Goal: Task Accomplishment & Management: Use online tool/utility

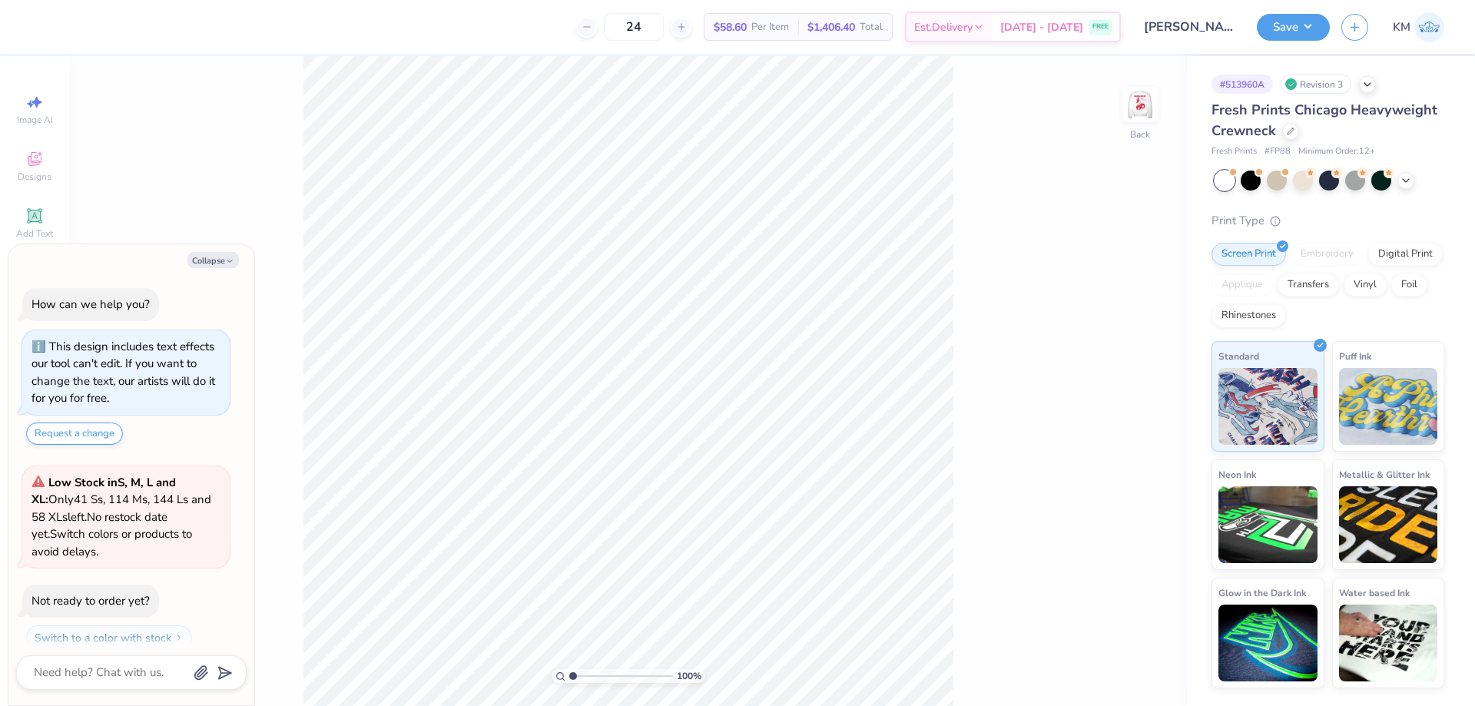
scroll to position [15, 0]
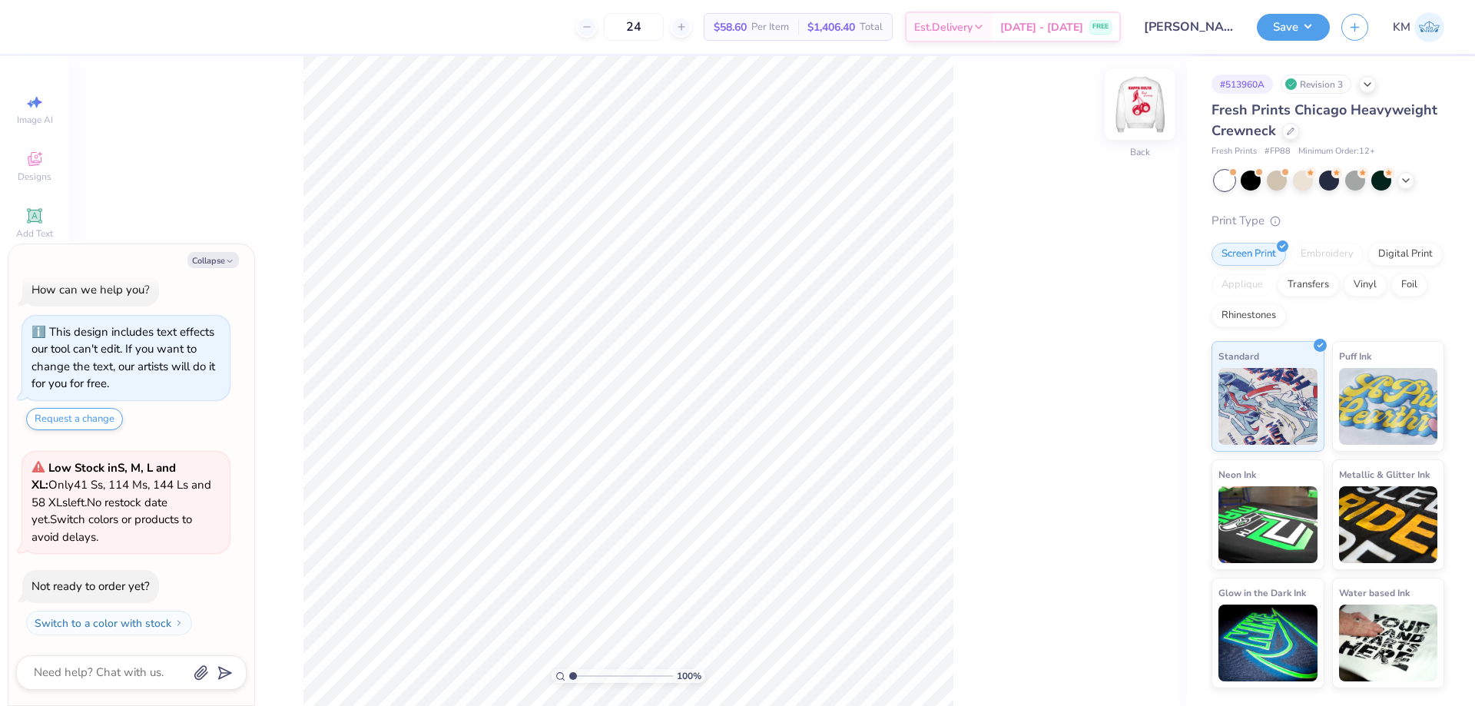
click at [1149, 98] on img at bounding box center [1139, 104] width 61 height 61
click at [737, 568] on li "Ungroup" at bounding box center [752, 567] width 121 height 30
type textarea "x"
type input "0.56"
type input "0.67"
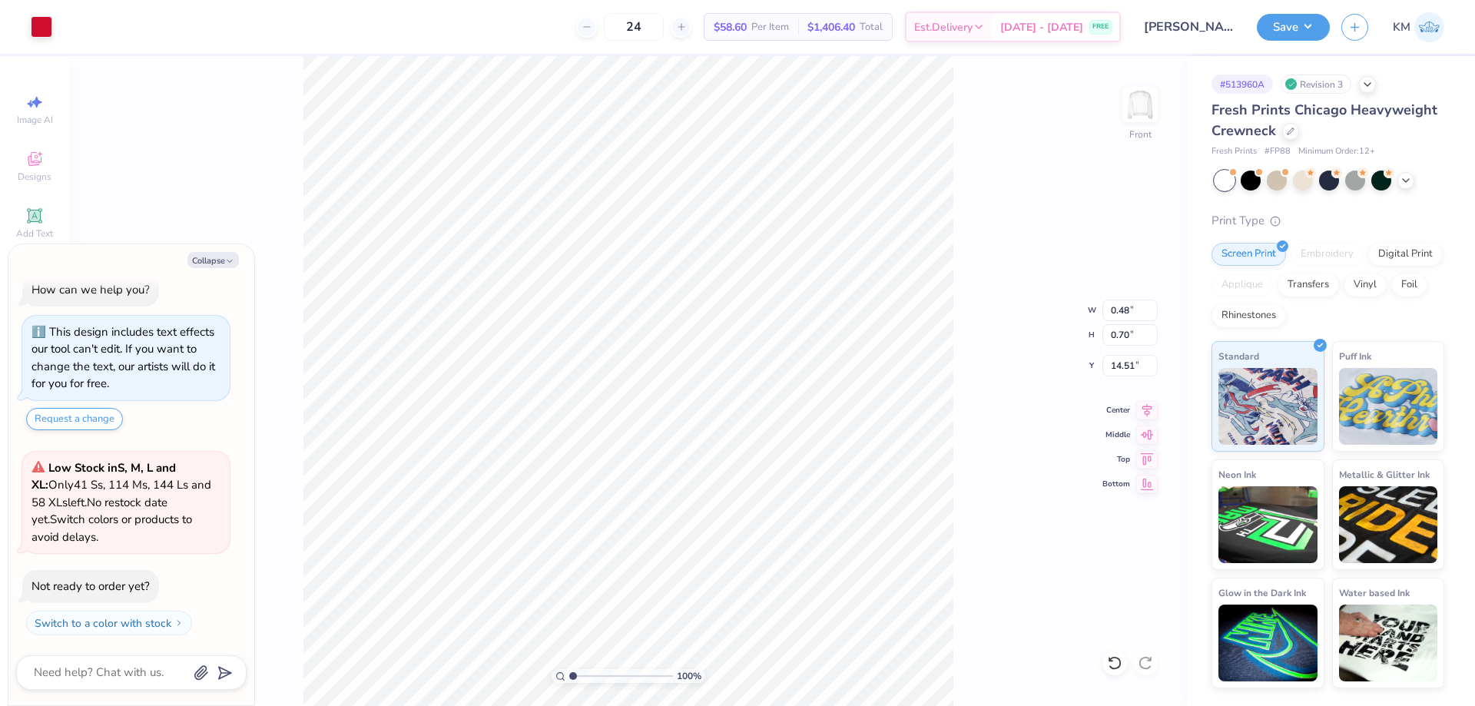
type input "16.56"
type textarea "x"
type input "0.66"
type input "0.78"
type input "16.71"
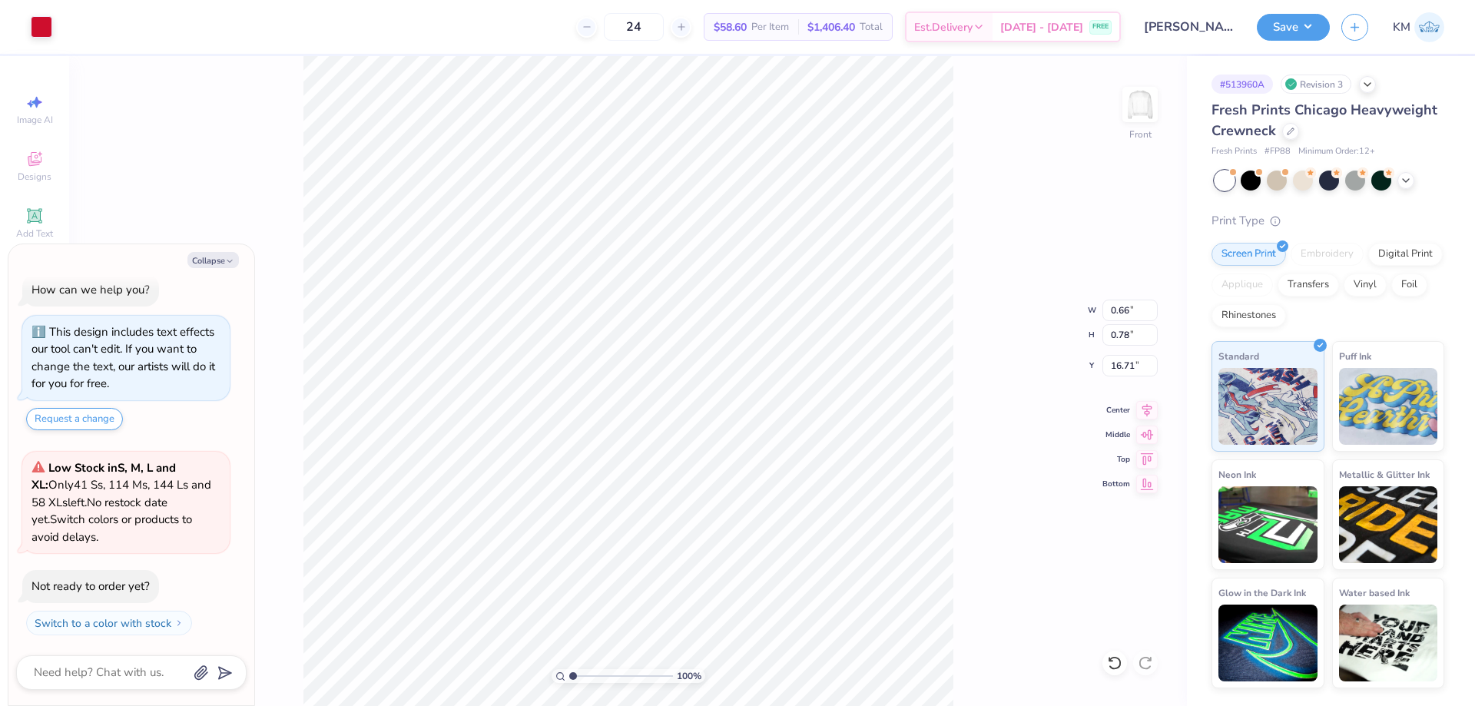
type textarea "x"
type input "3.57"
type input "1.11"
type input "8.23"
type textarea "x"
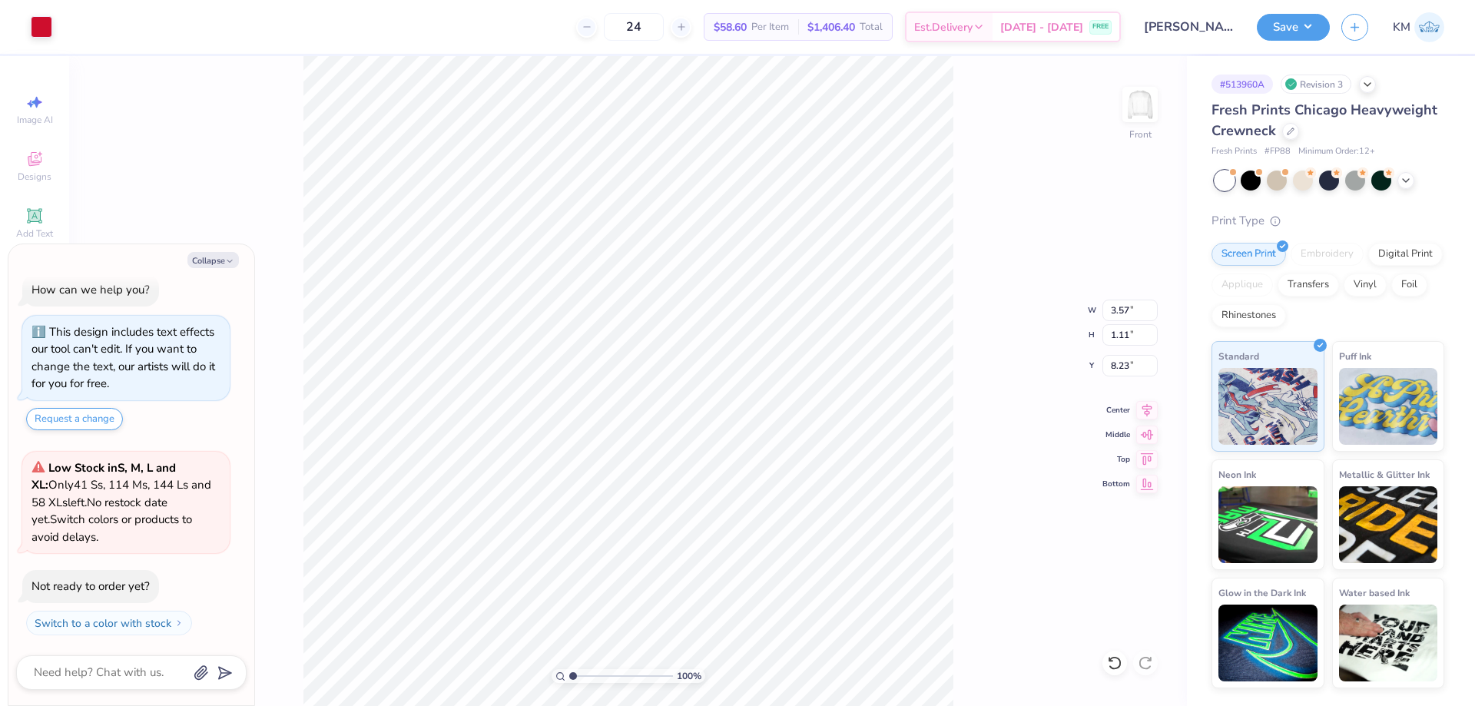
type input "1.79"
type input "0.88"
type input "6.76"
type textarea "x"
type input "1.09"
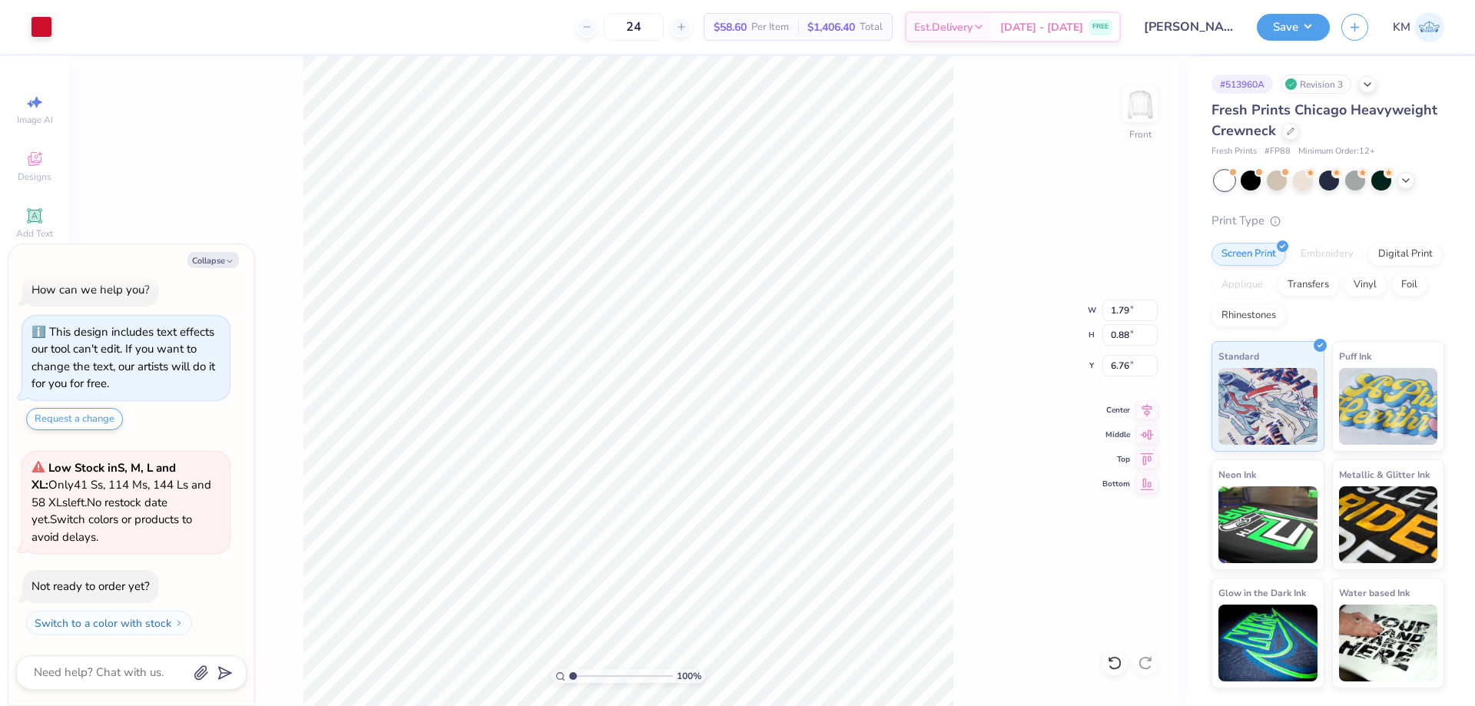
type input "1.48"
type input "3.97"
type textarea "x"
type input "0.89"
type input "1.47"
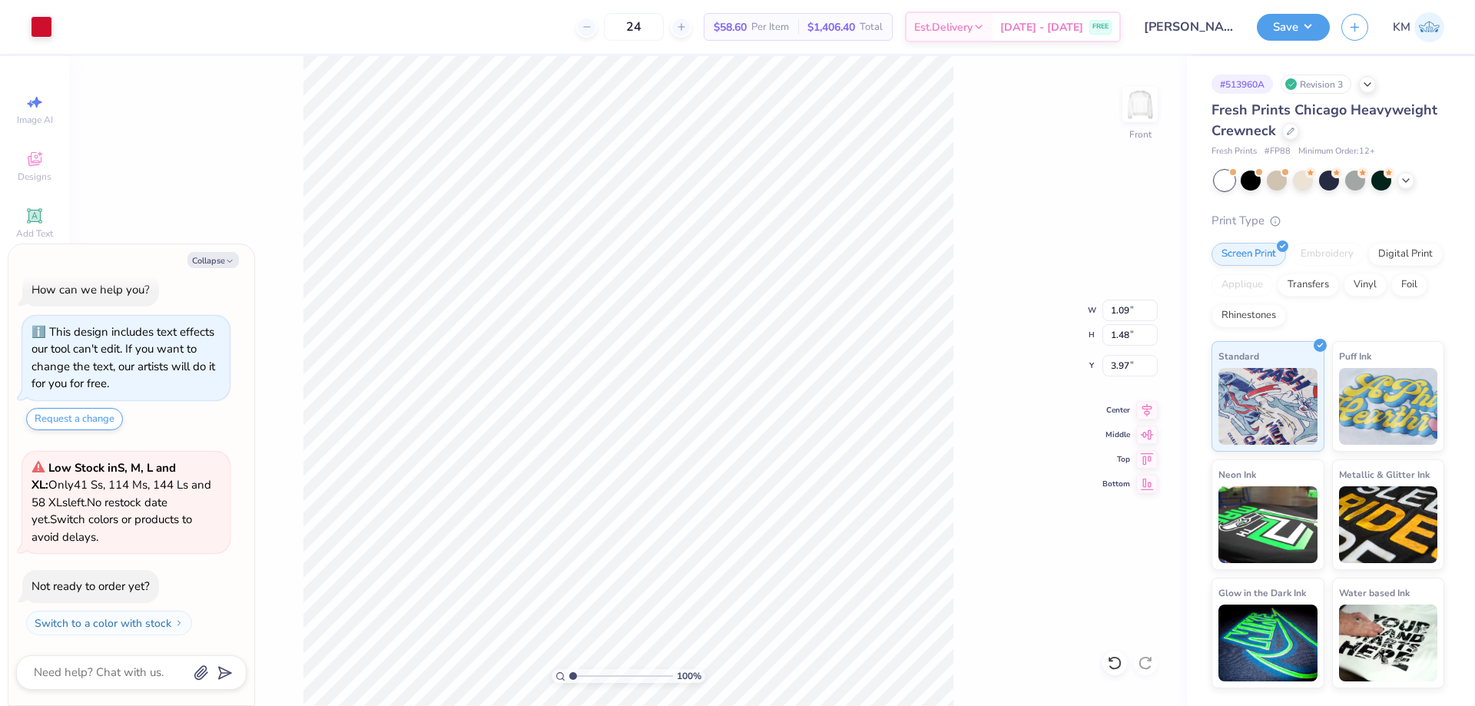
type input "3.98"
type textarea "x"
type input "0.92"
click at [218, 254] on button "Collapse" at bounding box center [212, 260] width 51 height 16
type textarea "x"
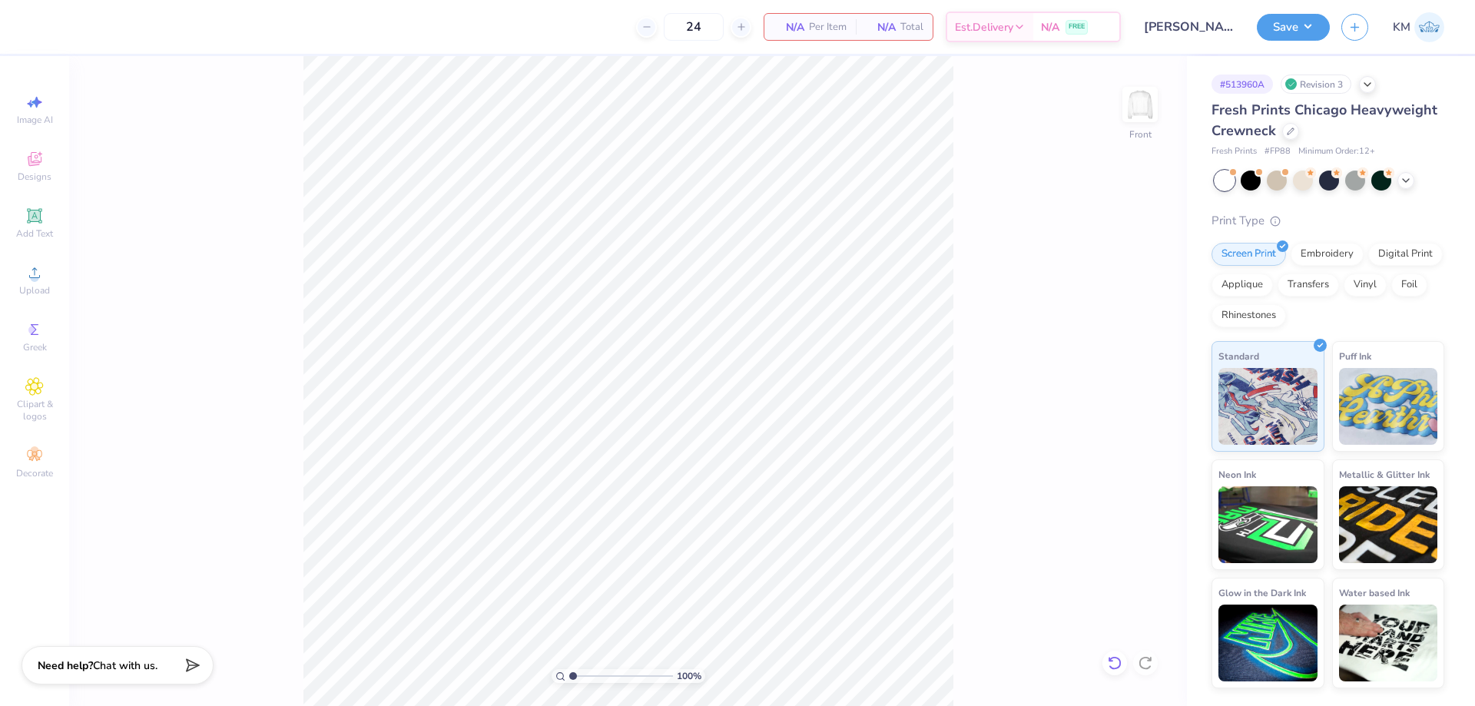
click at [1111, 661] on icon at bounding box center [1110, 658] width 3 height 3
click at [293, 647] on div "100 % Front" at bounding box center [627, 381] width 1117 height 650
click at [43, 267] on icon at bounding box center [34, 272] width 18 height 18
click at [25, 302] on div "Upload" at bounding box center [35, 279] width 54 height 45
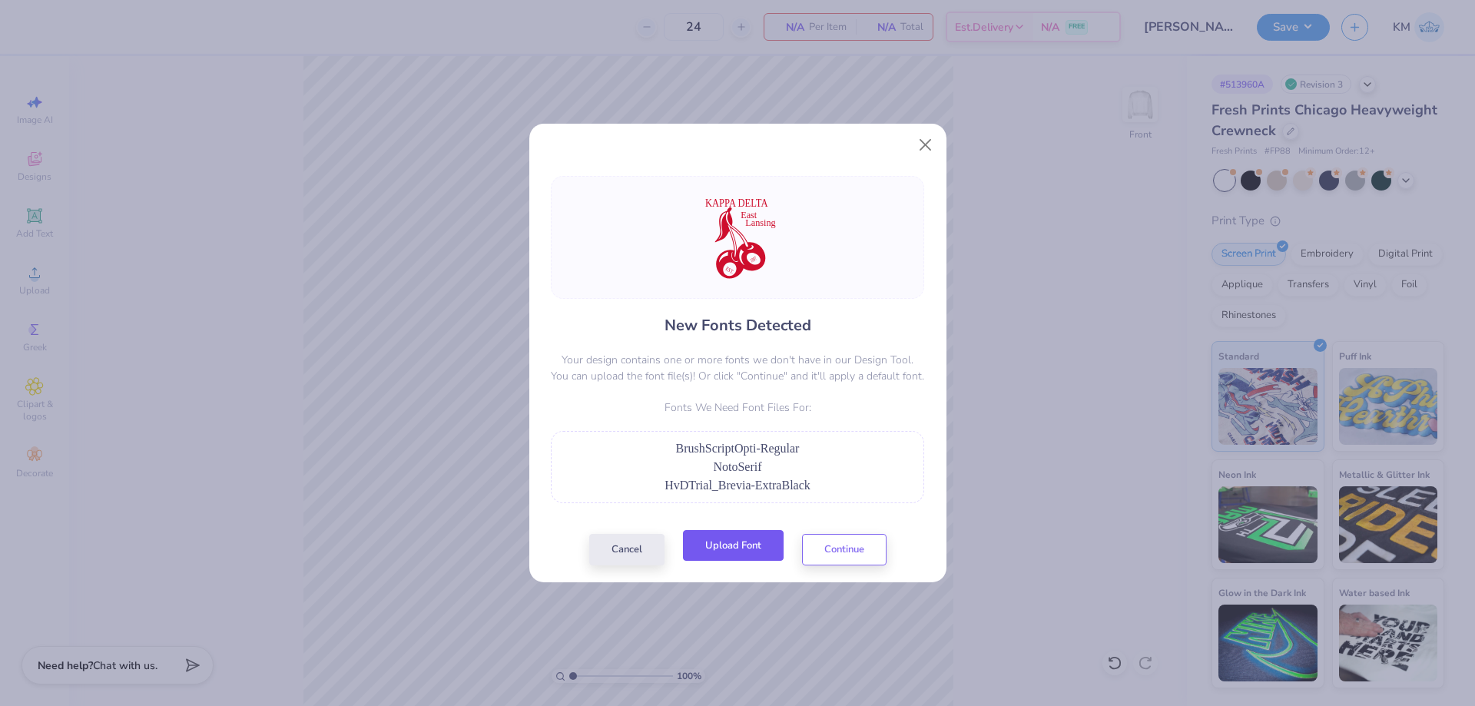
click at [760, 544] on button "Upload Font" at bounding box center [733, 545] width 101 height 31
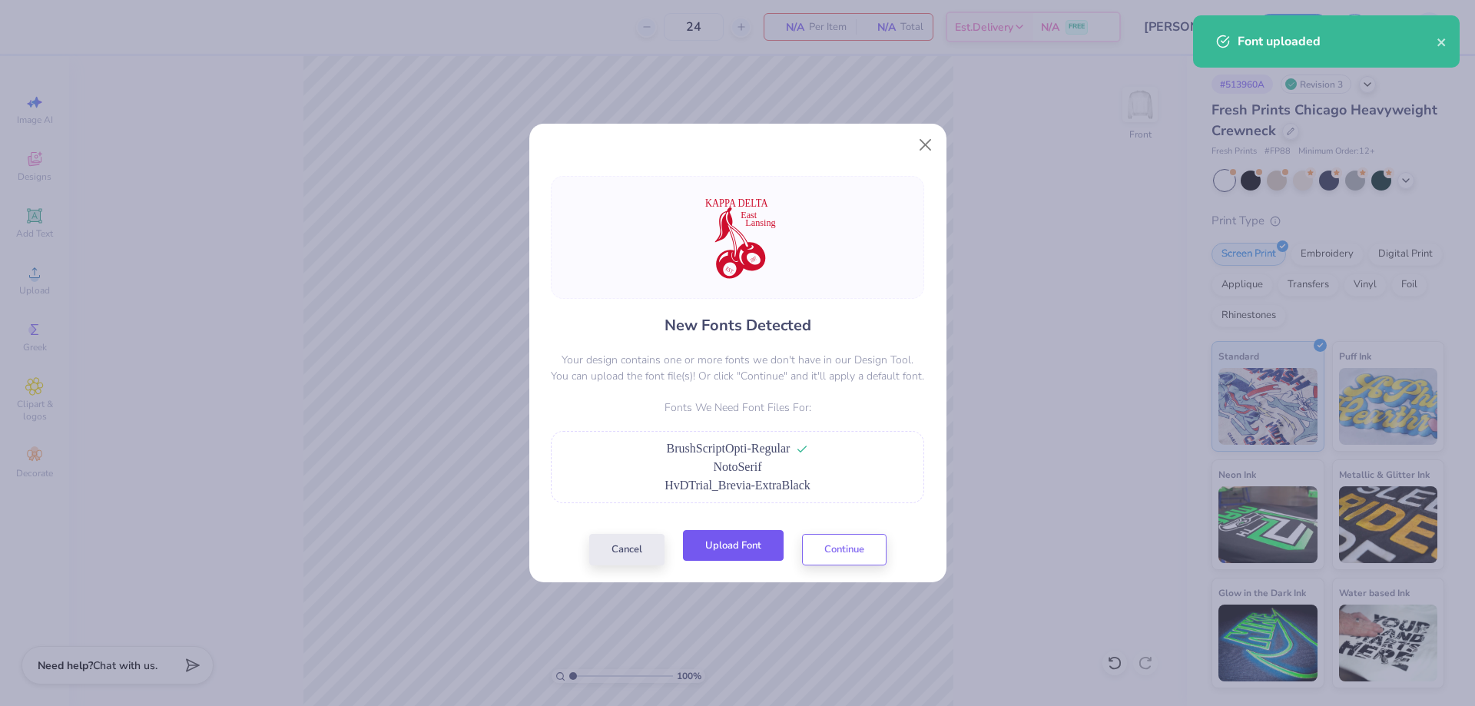
click at [738, 558] on button "Upload Font" at bounding box center [733, 545] width 101 height 31
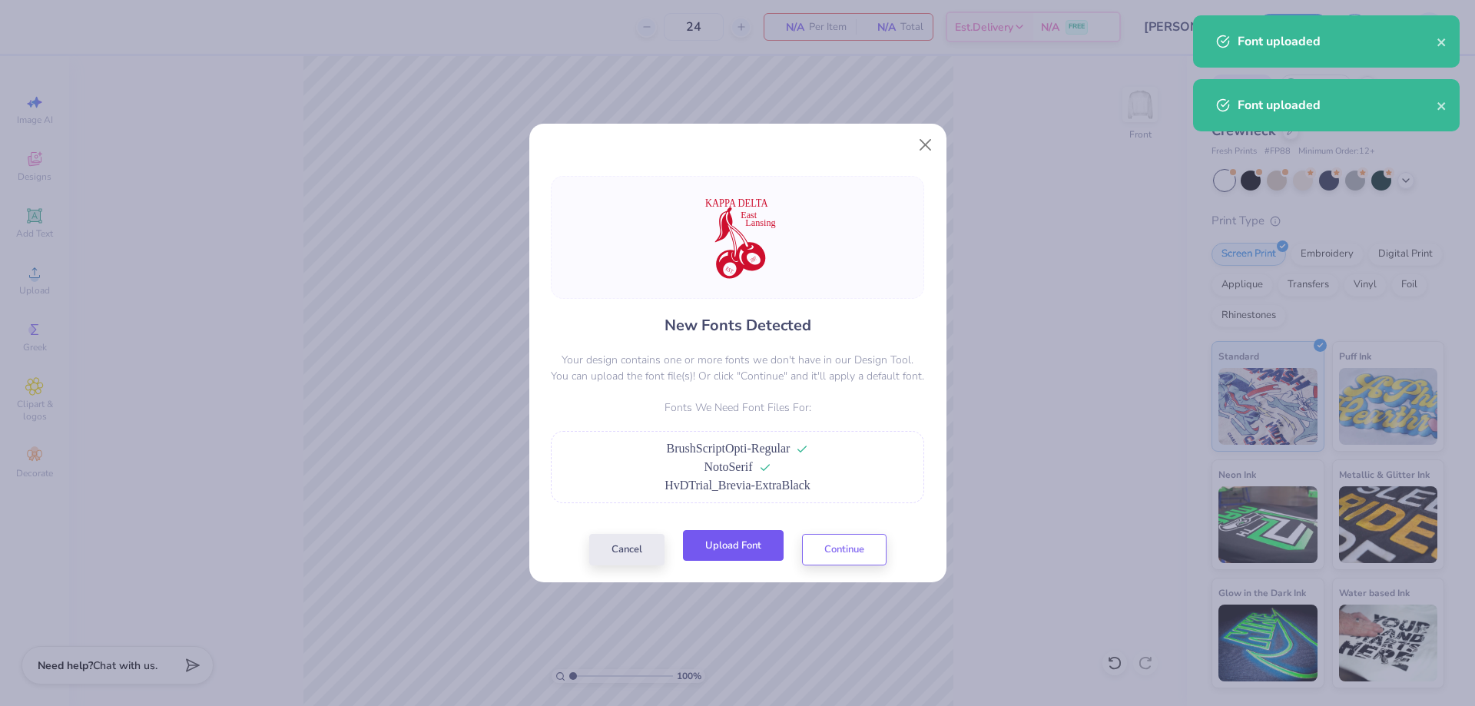
click at [745, 547] on button "Upload Font" at bounding box center [733, 545] width 101 height 31
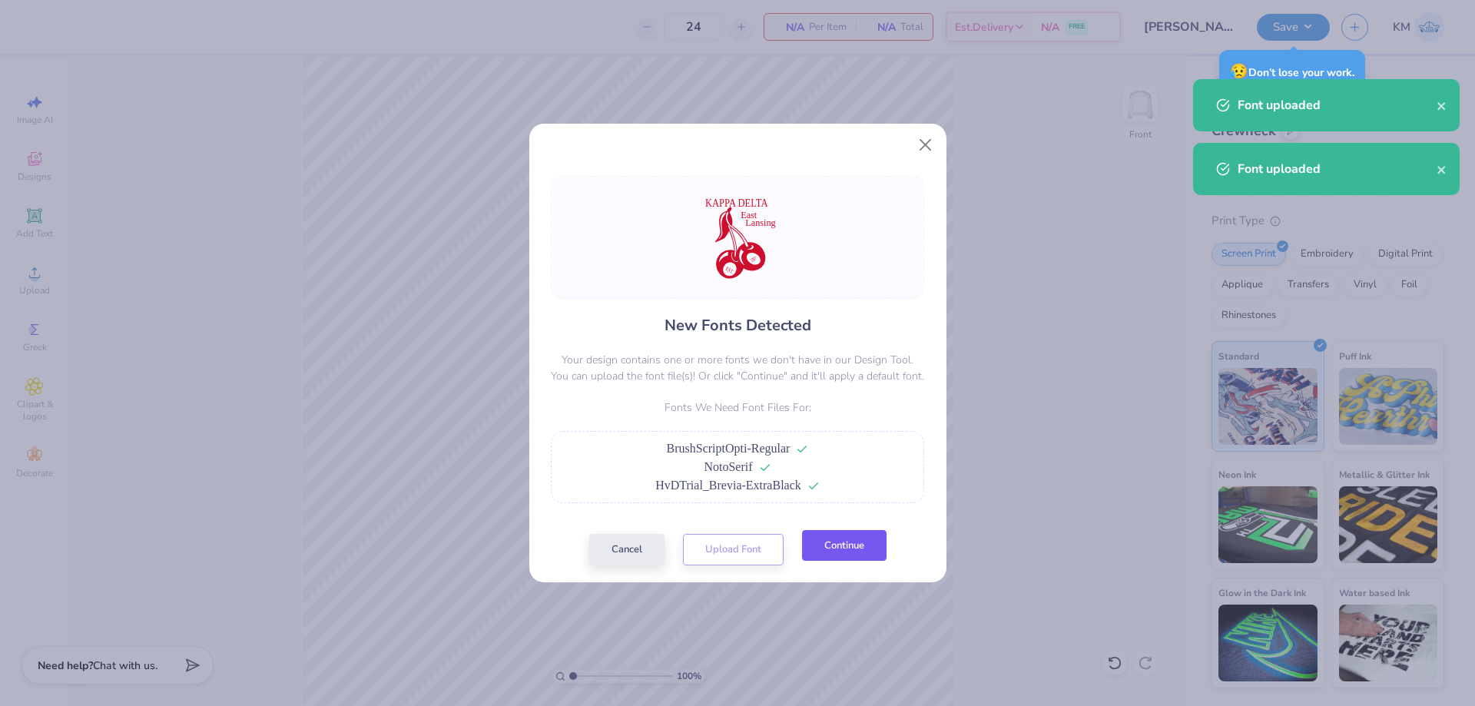
click at [829, 541] on button "Continue" at bounding box center [844, 545] width 84 height 31
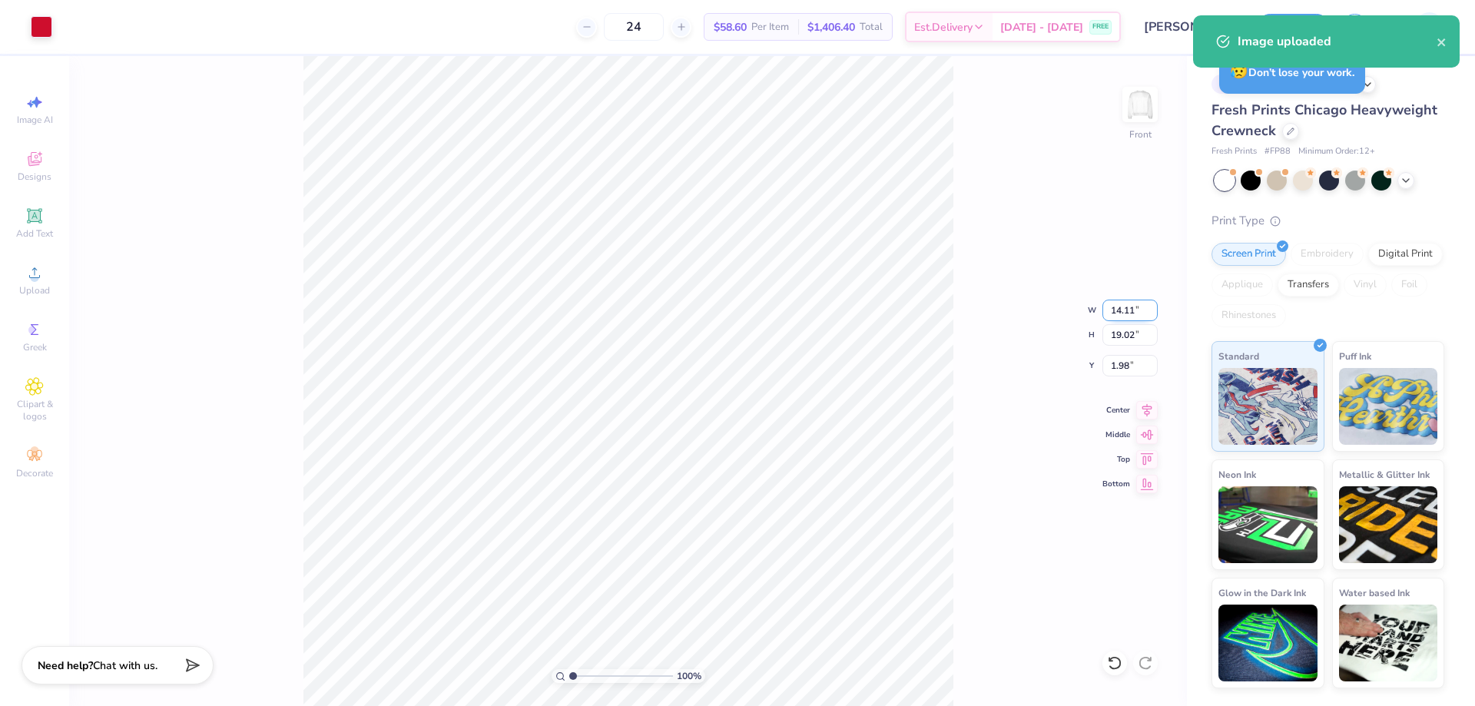
click at [1125, 310] on input "14.11" at bounding box center [1129, 311] width 55 height 22
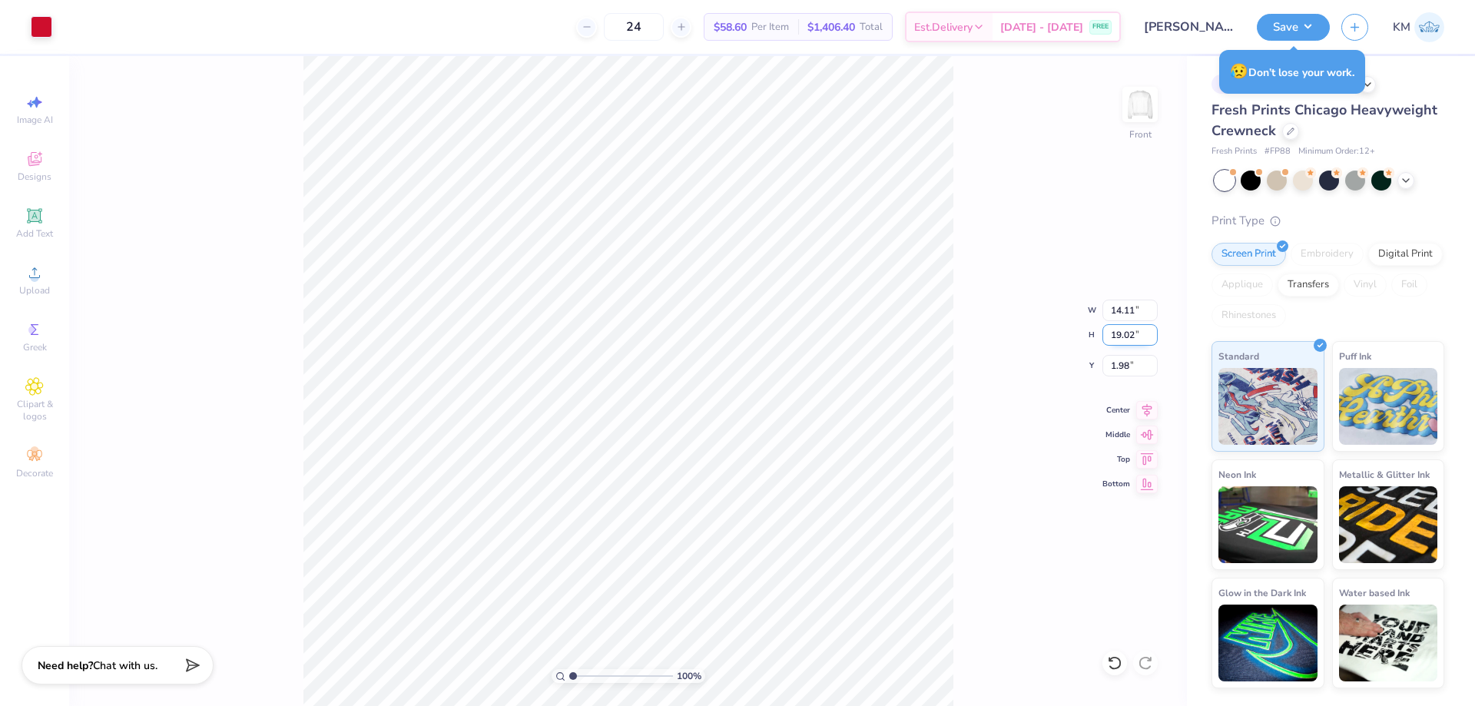
click at [1122, 330] on input "19.02" at bounding box center [1129, 335] width 55 height 22
click at [1120, 308] on input "14.11" at bounding box center [1129, 311] width 55 height 22
type input "12.00"
type input "16.18"
click at [1117, 362] on input "3.41" at bounding box center [1129, 366] width 55 height 22
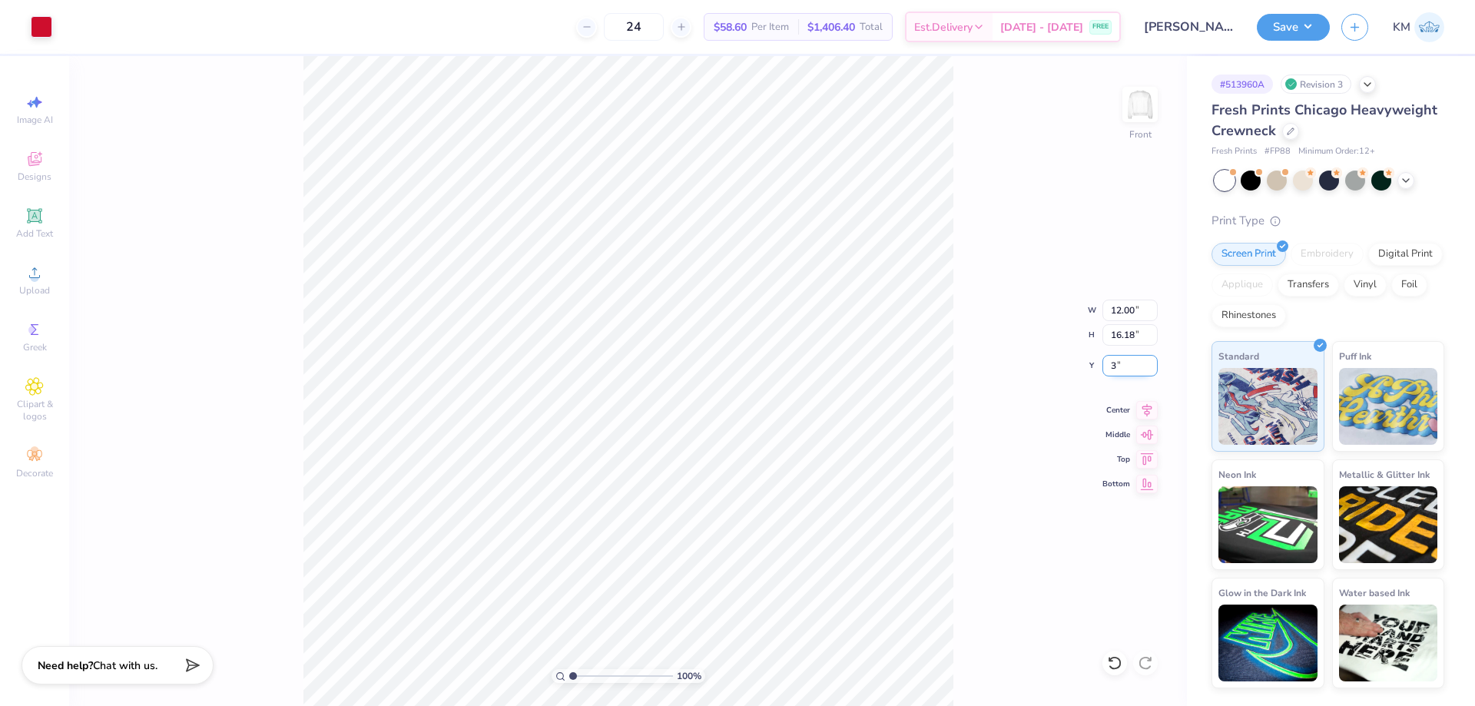
type input "3.00"
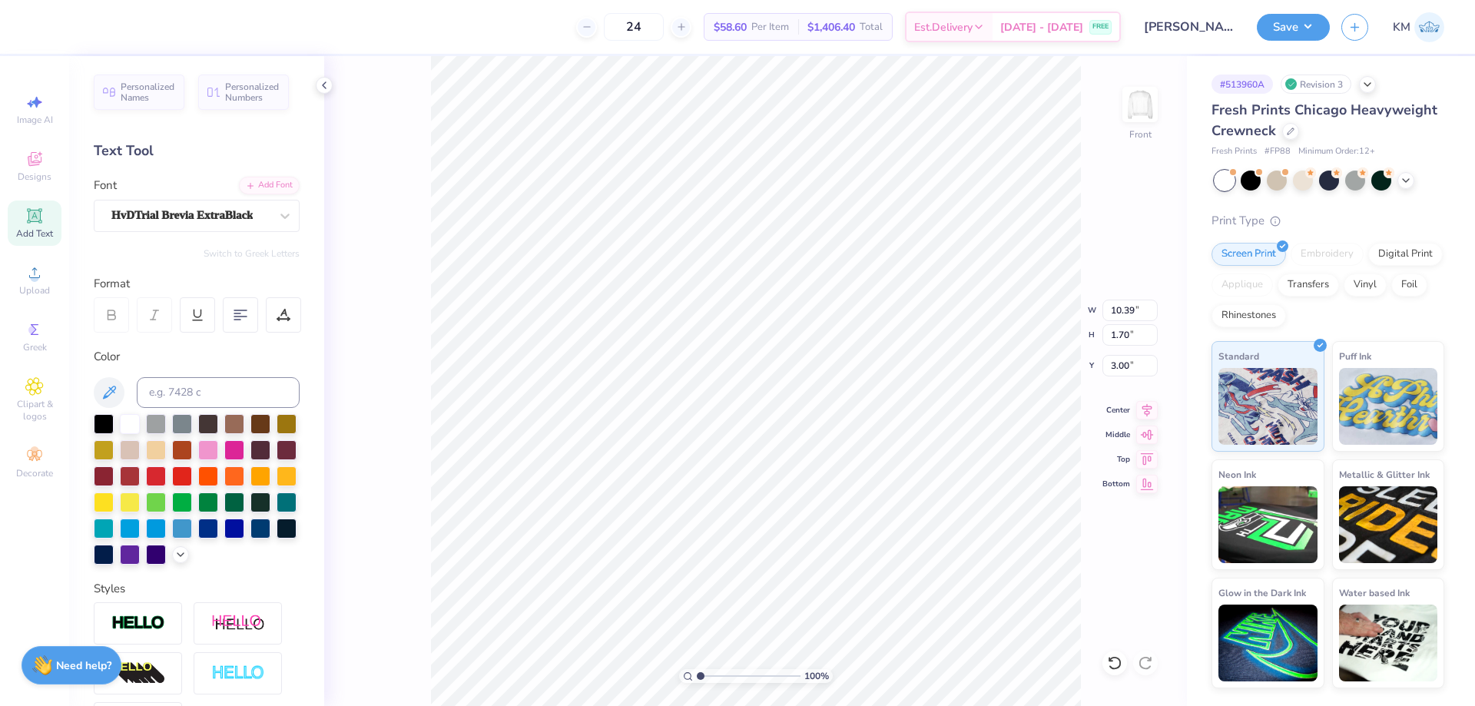
scroll to position [12, 2]
type input "5.20"
click at [429, 574] on div "100 % Front" at bounding box center [755, 381] width 863 height 650
click at [382, 652] on div "100 % Front" at bounding box center [755, 381] width 863 height 650
click at [843, 539] on li "Group" at bounding box center [870, 537] width 121 height 30
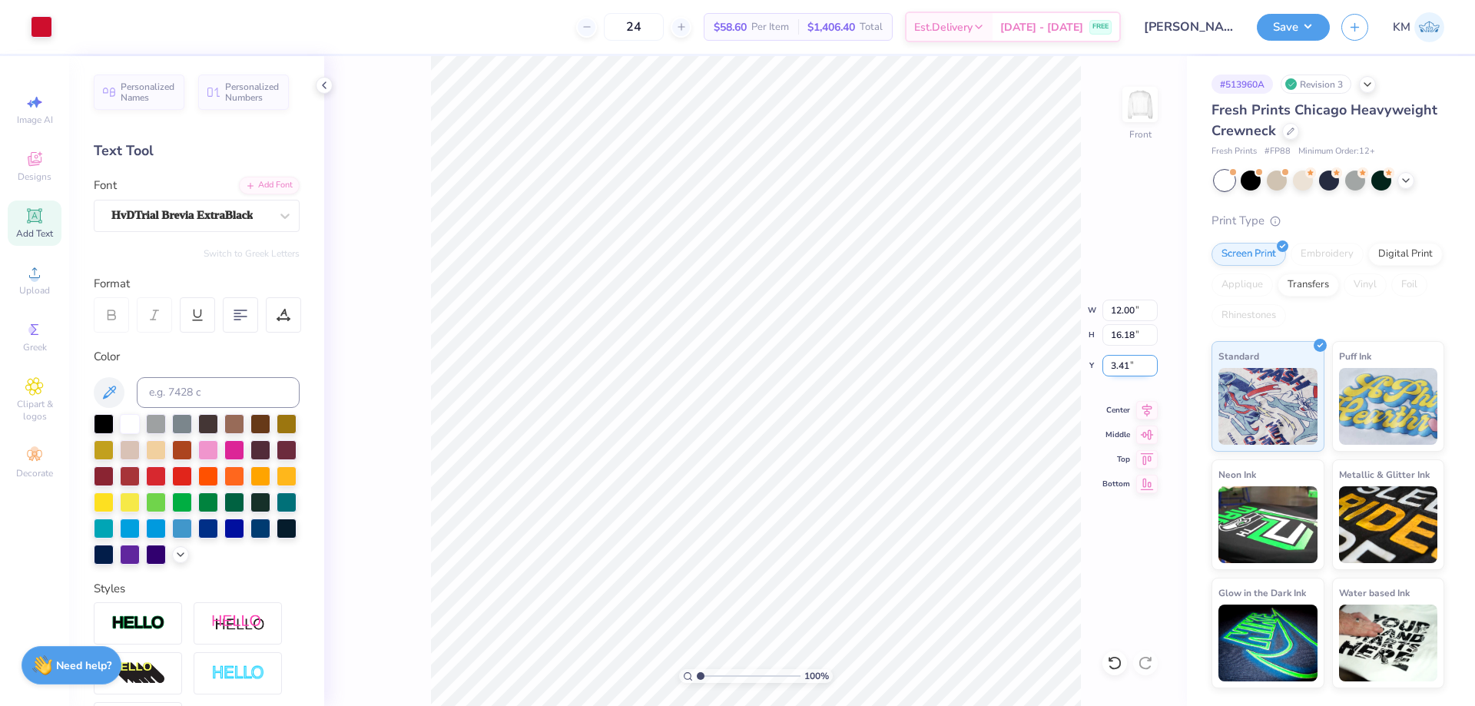
click at [1130, 367] on input "3.41" at bounding box center [1129, 366] width 55 height 22
type input "3"
type input "12.03"
type input "16.19"
click at [1122, 367] on input "3.40" at bounding box center [1129, 366] width 55 height 22
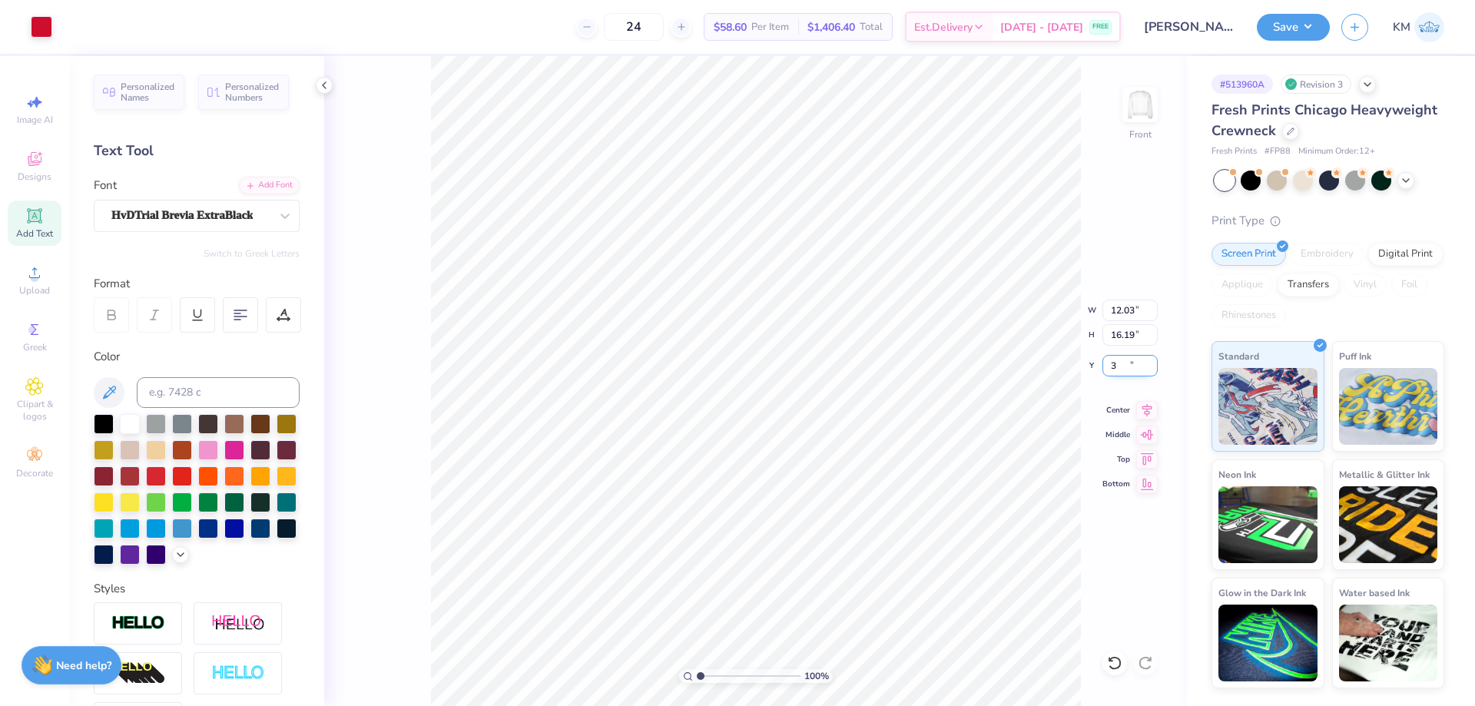
type input "3.00"
click at [1133, 100] on img at bounding box center [1139, 104] width 61 height 61
click at [35, 288] on span "Upload" at bounding box center [34, 290] width 31 height 12
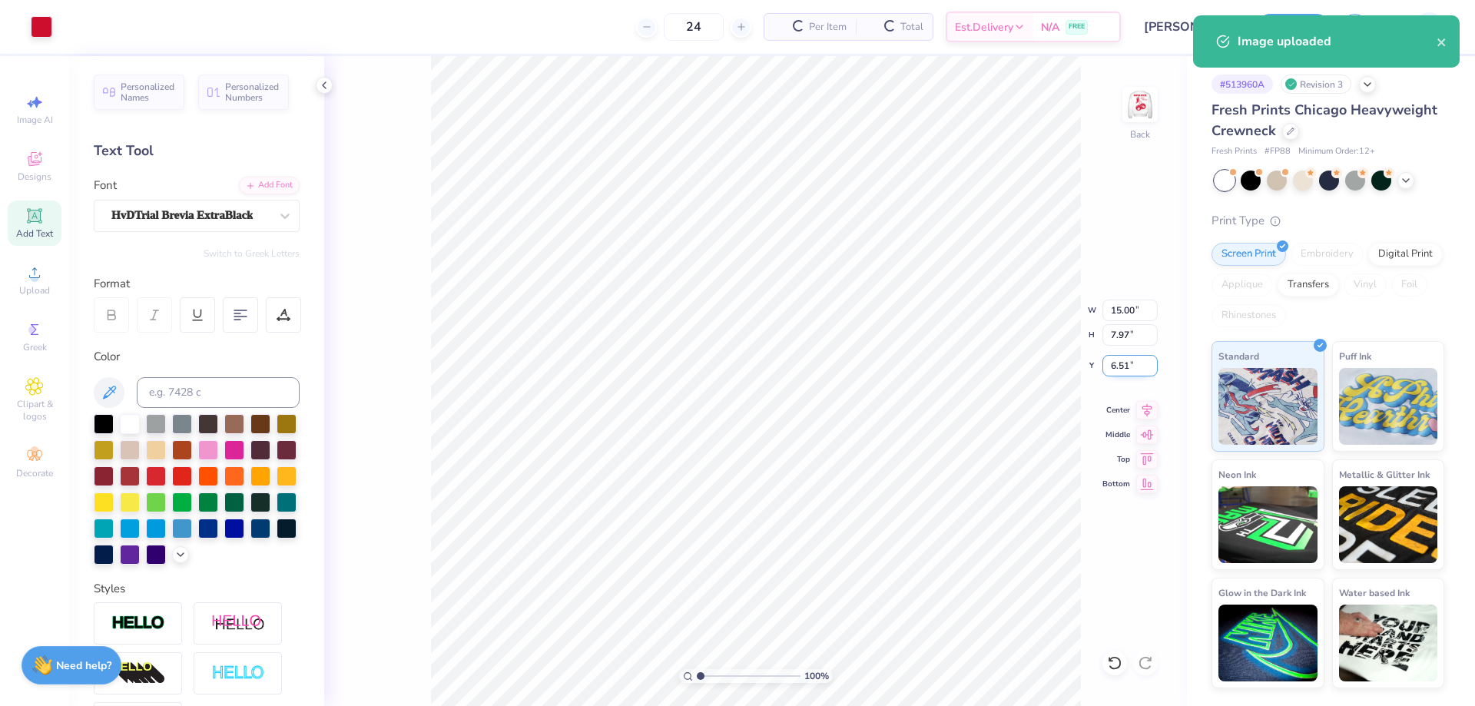
click at [1131, 370] on input "6.51" at bounding box center [1129, 366] width 55 height 22
type input "3.50"
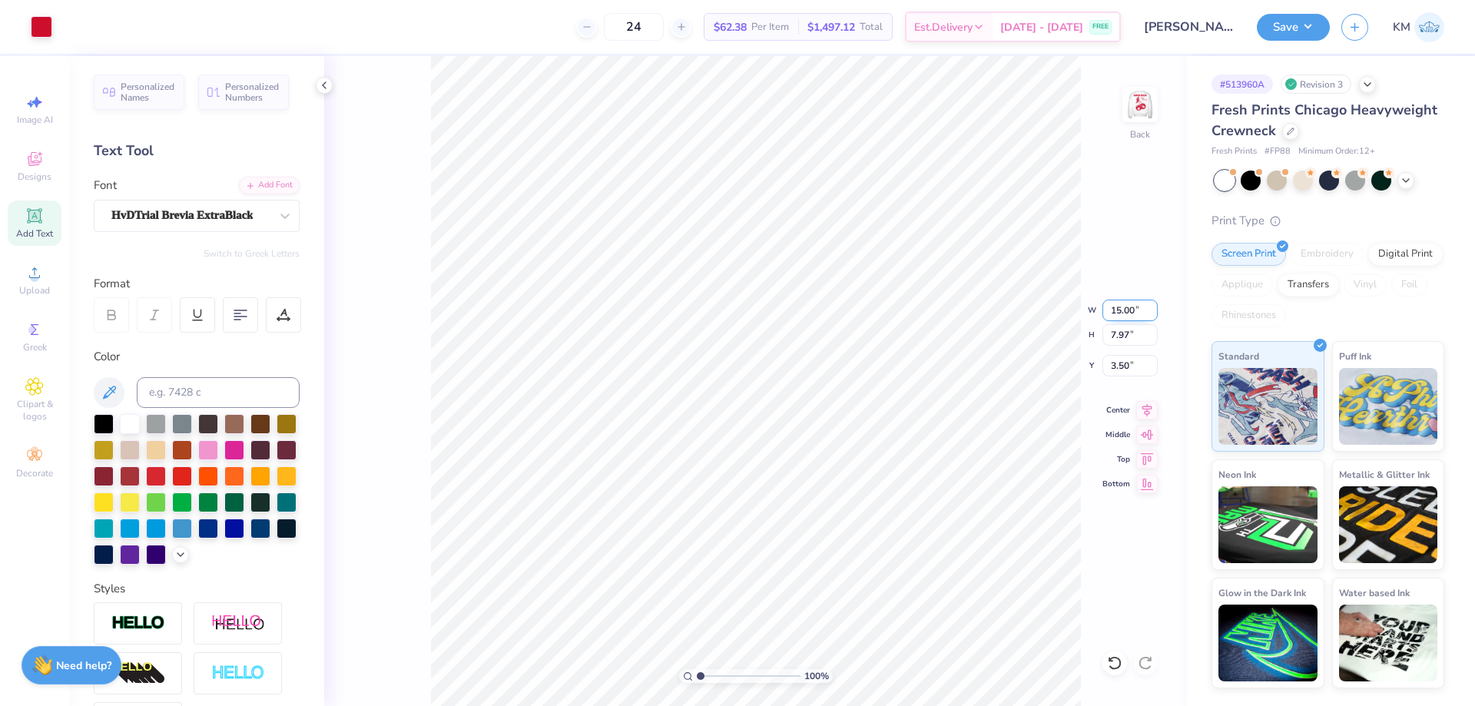
click at [1130, 311] on input "15.00" at bounding box center [1129, 311] width 55 height 22
type input "3.50"
type input "1.86"
click at [1131, 363] on input "6.56" at bounding box center [1129, 366] width 55 height 22
type input "3.00"
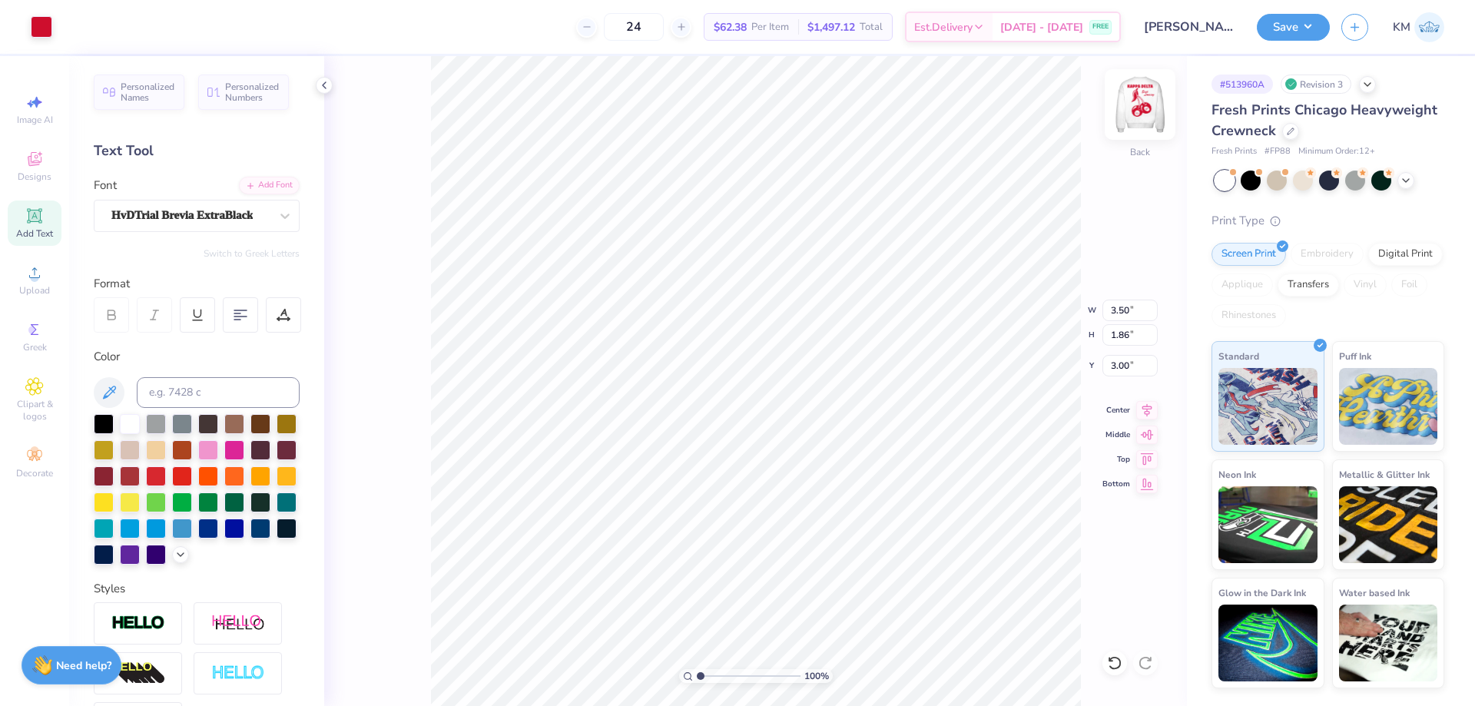
click at [1129, 105] on img at bounding box center [1139, 104] width 61 height 61
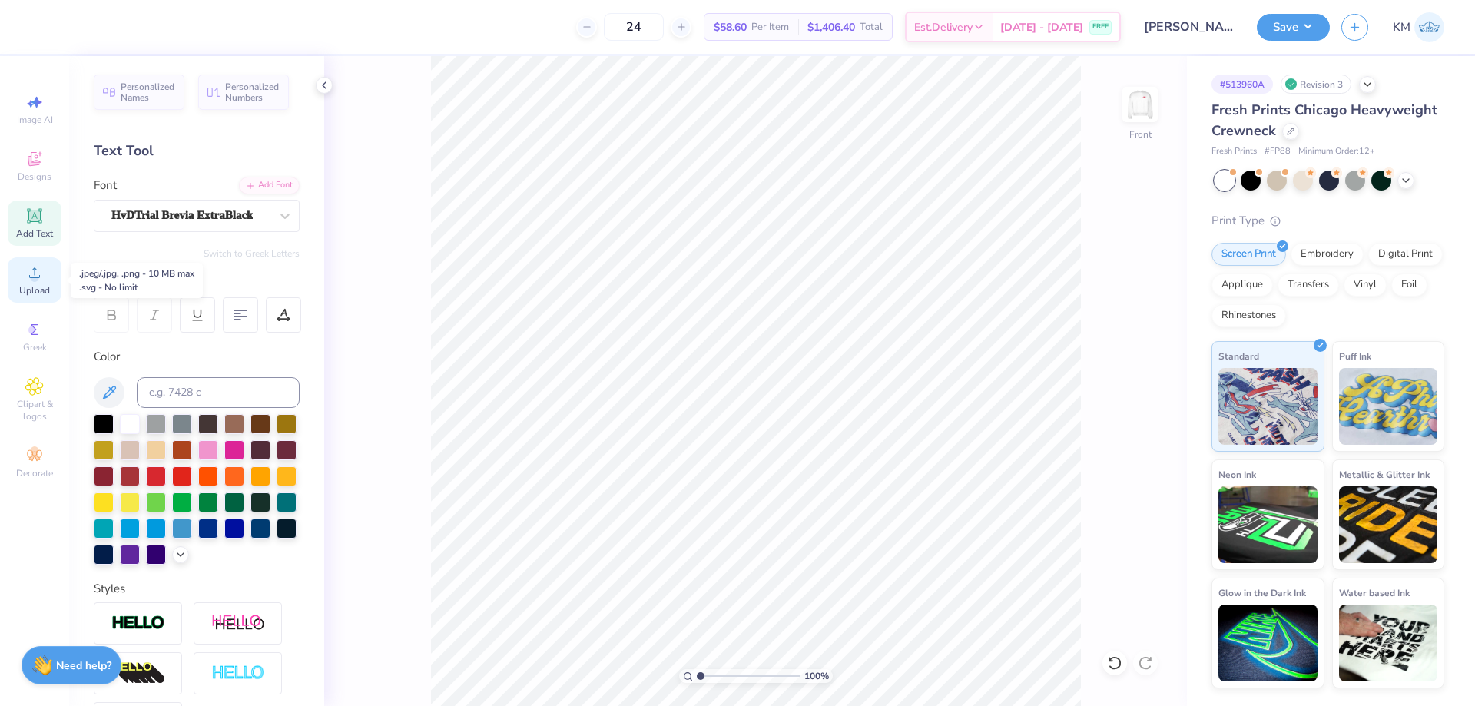
click at [38, 277] on icon at bounding box center [34, 272] width 11 height 11
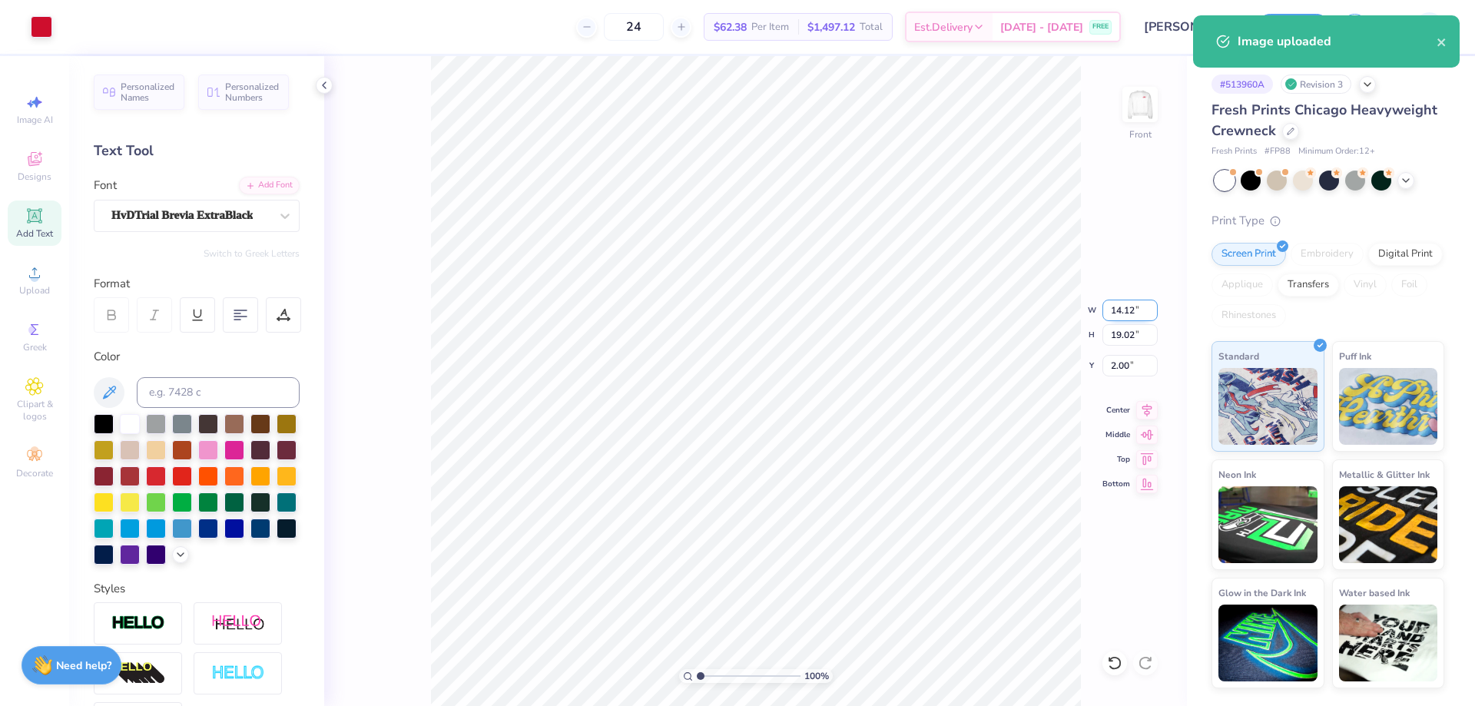
click at [1124, 310] on input "14.12" at bounding box center [1129, 311] width 55 height 22
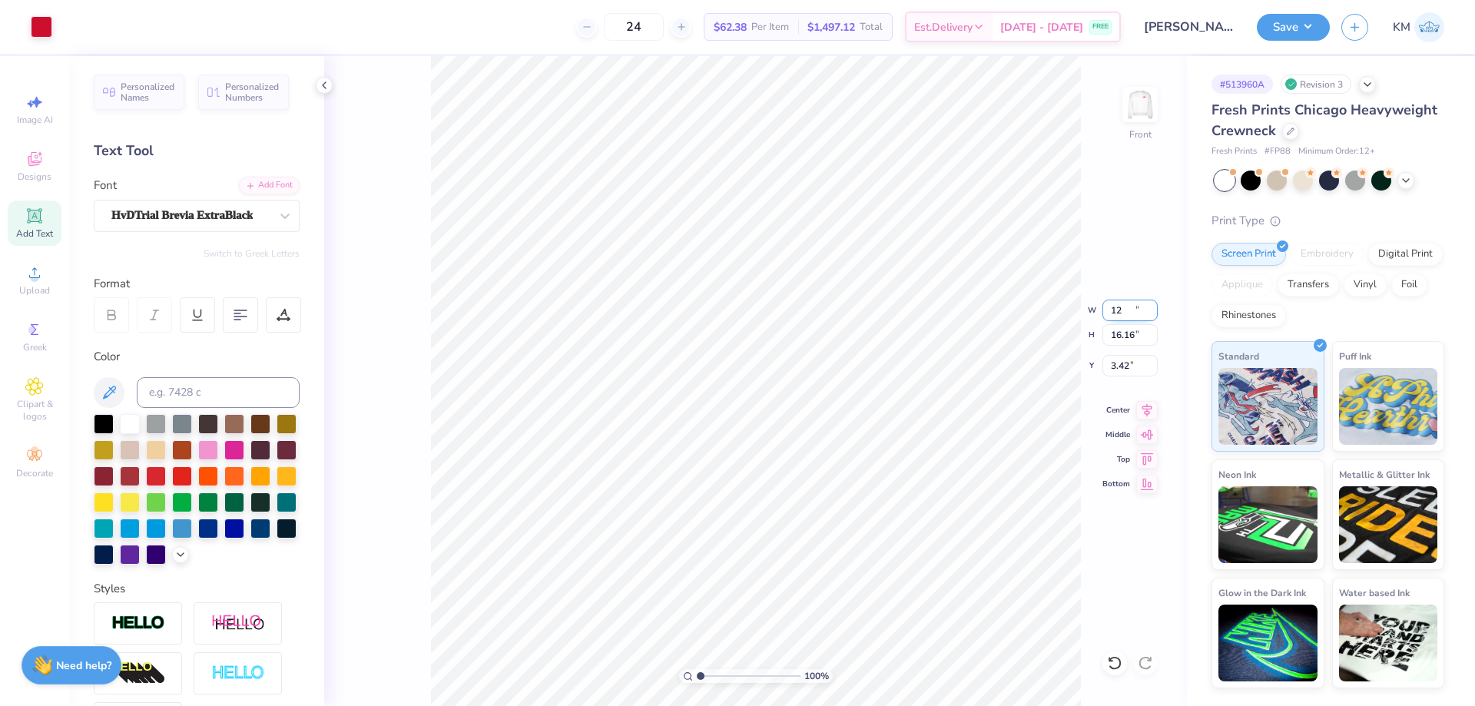
type input "12.00"
type input "16.16"
type input "3.42"
drag, startPoint x: 1134, startPoint y: 333, endPoint x: 1091, endPoint y: 336, distance: 43.1
click at [1091, 336] on div "100 % Front W 12.00 12.00 " H 16.16 16.16 " Y 3.42 3.42 " Center Middle Top Bot…" at bounding box center [755, 381] width 863 height 650
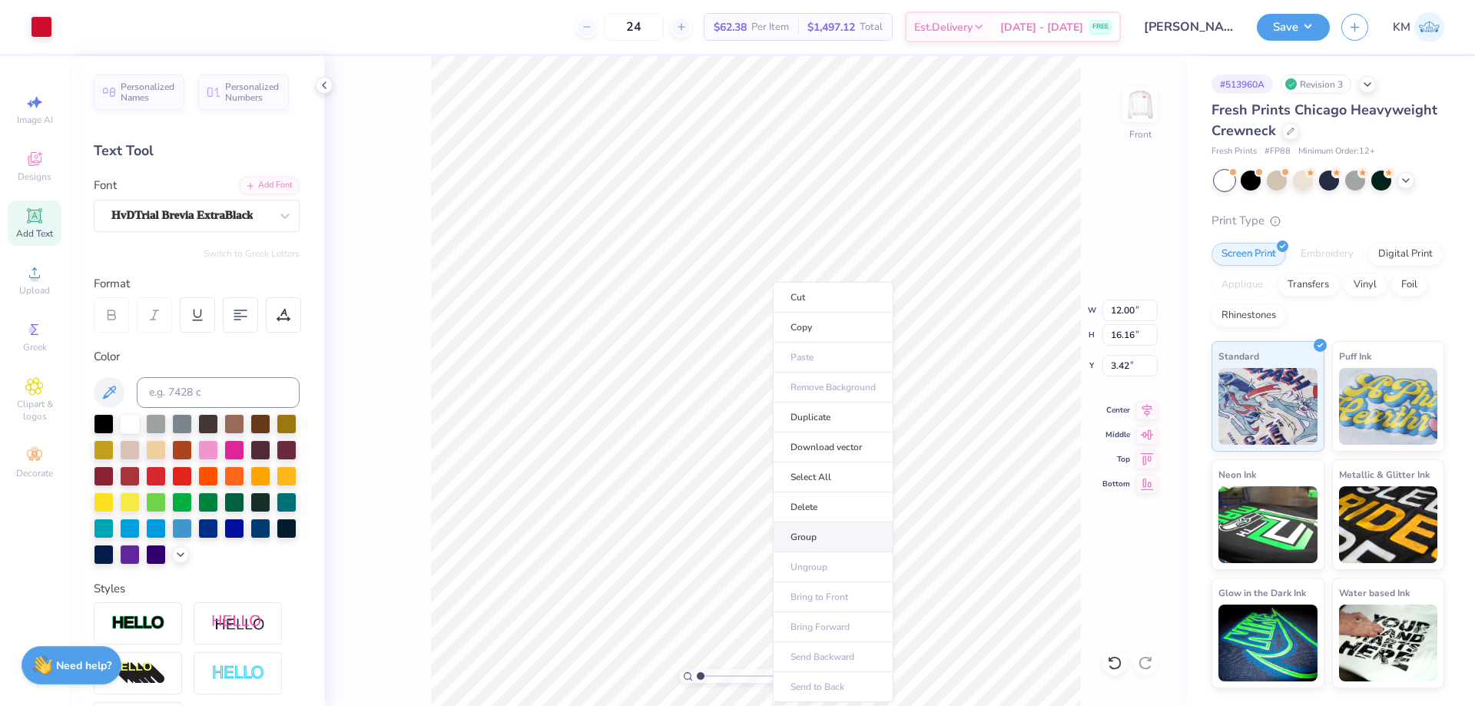
click at [812, 529] on li "Group" at bounding box center [833, 537] width 121 height 30
type input "16.17"
drag, startPoint x: 1132, startPoint y: 328, endPoint x: 1087, endPoint y: 337, distance: 46.2
click at [1087, 337] on div "100 % Front W 12.00 12.00 " H 16.17 16.17 " Y 3.42 3.42 " Center Middle Top Bot…" at bounding box center [755, 381] width 863 height 650
click at [1117, 333] on input "16.17" at bounding box center [1129, 335] width 55 height 22
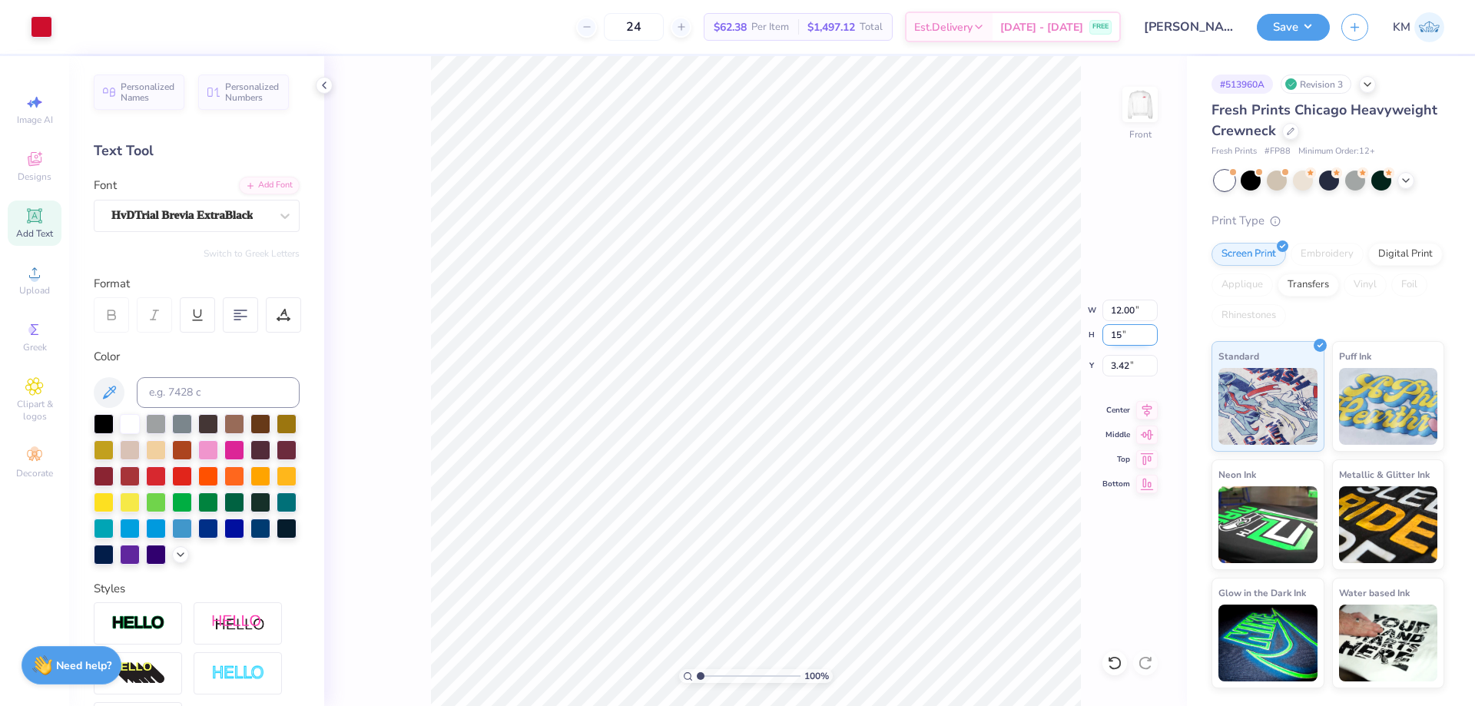
type input "15"
type input "11.13"
type input "15.00"
click at [1130, 362] on input "4.00" at bounding box center [1129, 366] width 55 height 22
type input "3.00"
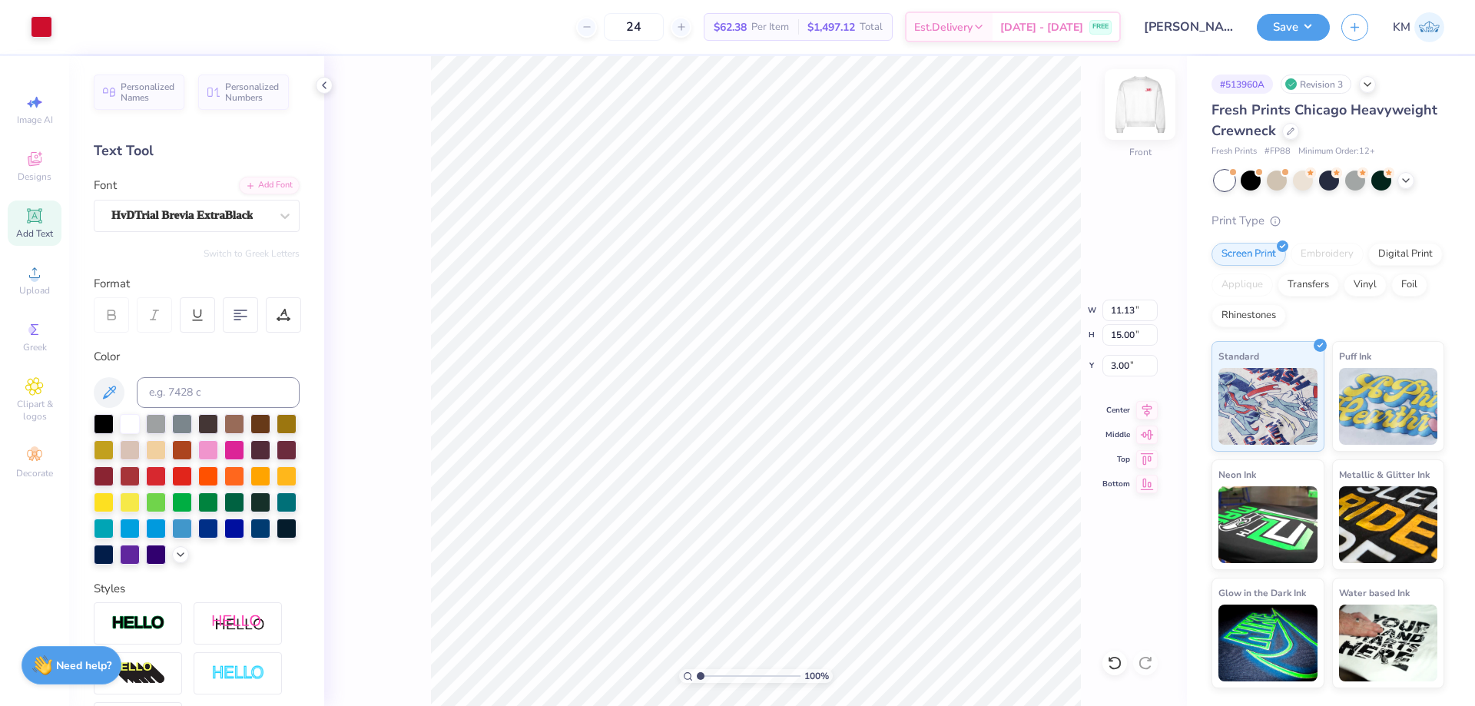
click at [1151, 110] on img at bounding box center [1139, 104] width 61 height 61
